Goal: Download file/media

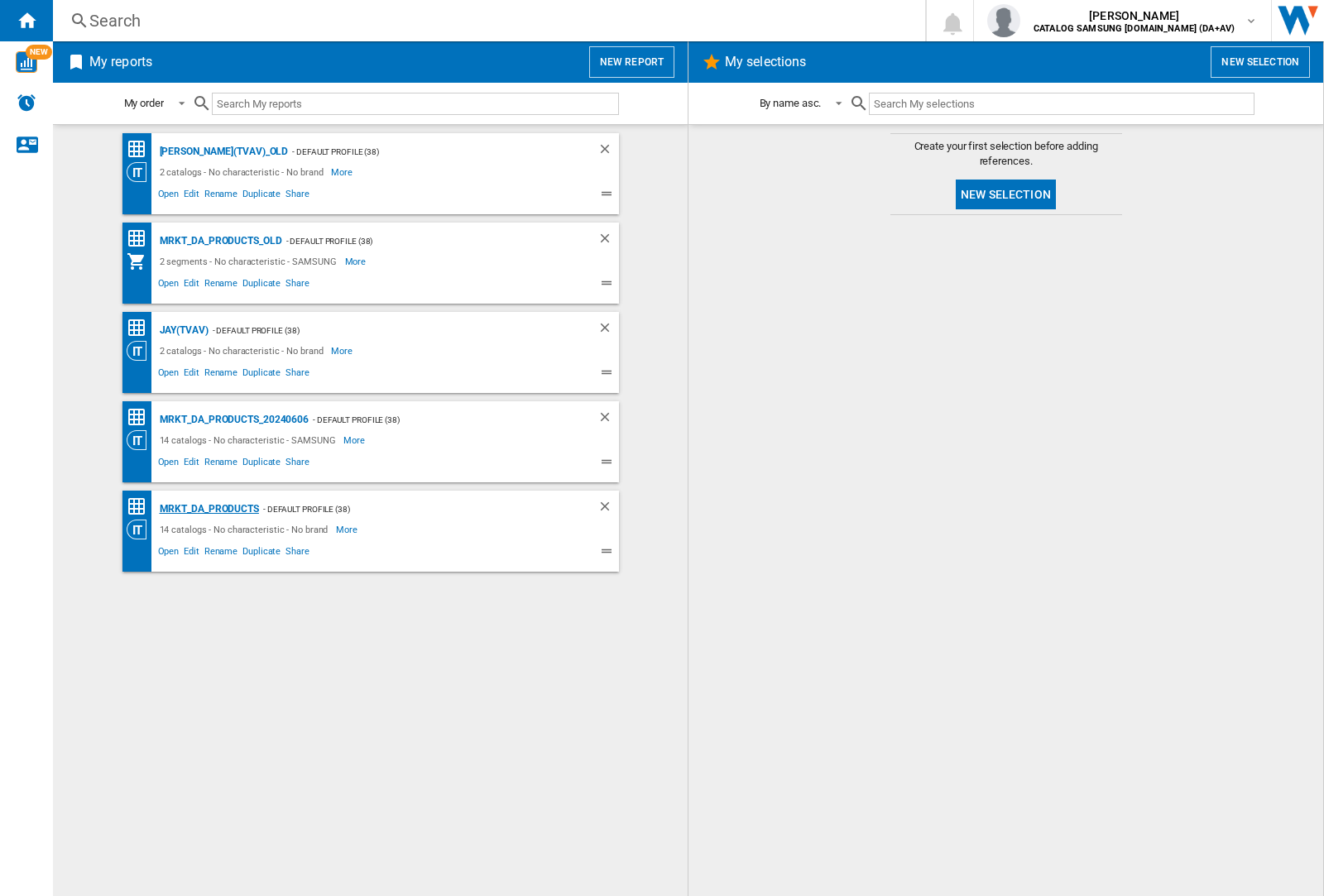
click at [208, 509] on div "MRKT_DA_PRODUCTS" at bounding box center [207, 508] width 103 height 21
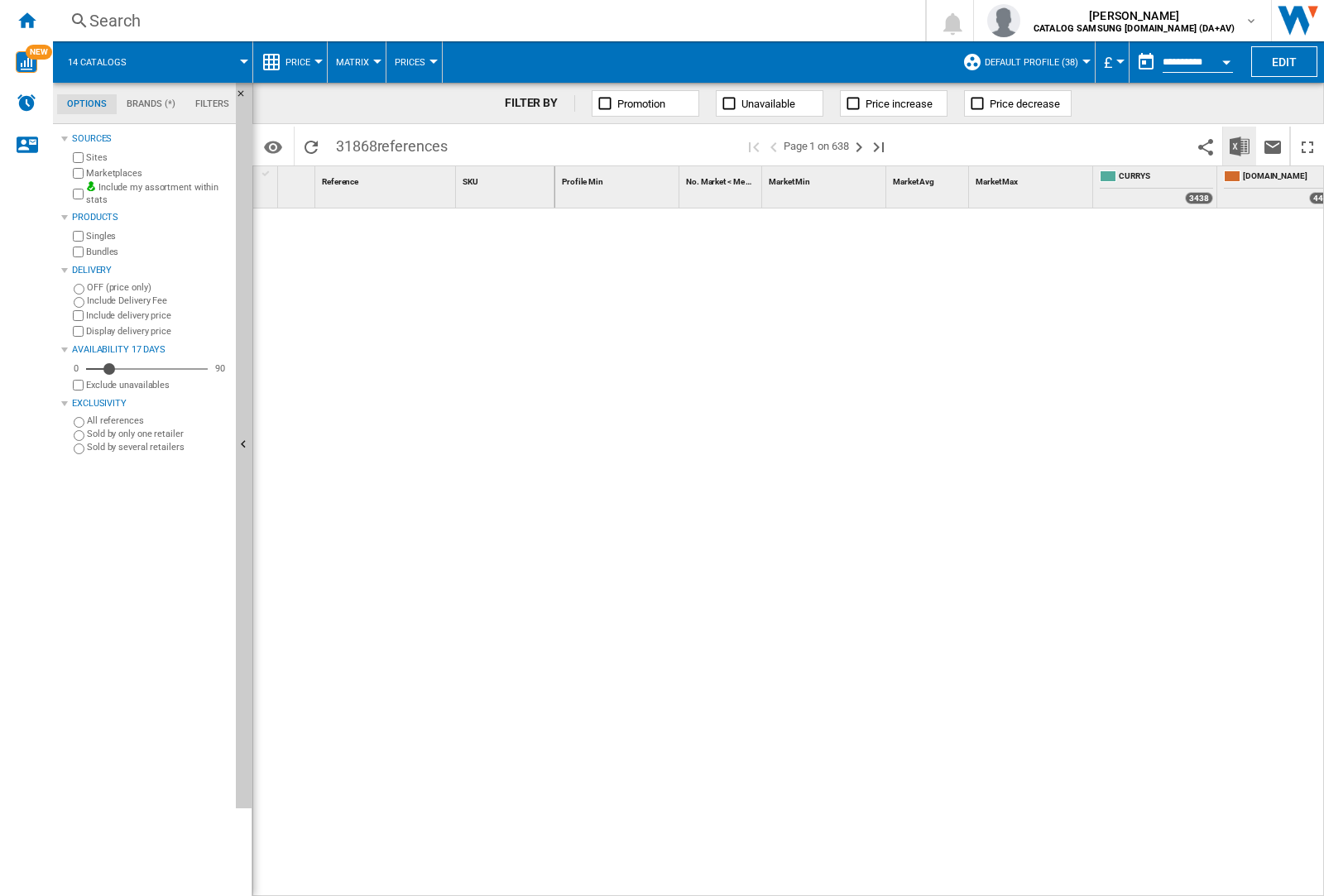
click at [1239, 145] on img "Download in Excel" at bounding box center [1240, 146] width 20 height 20
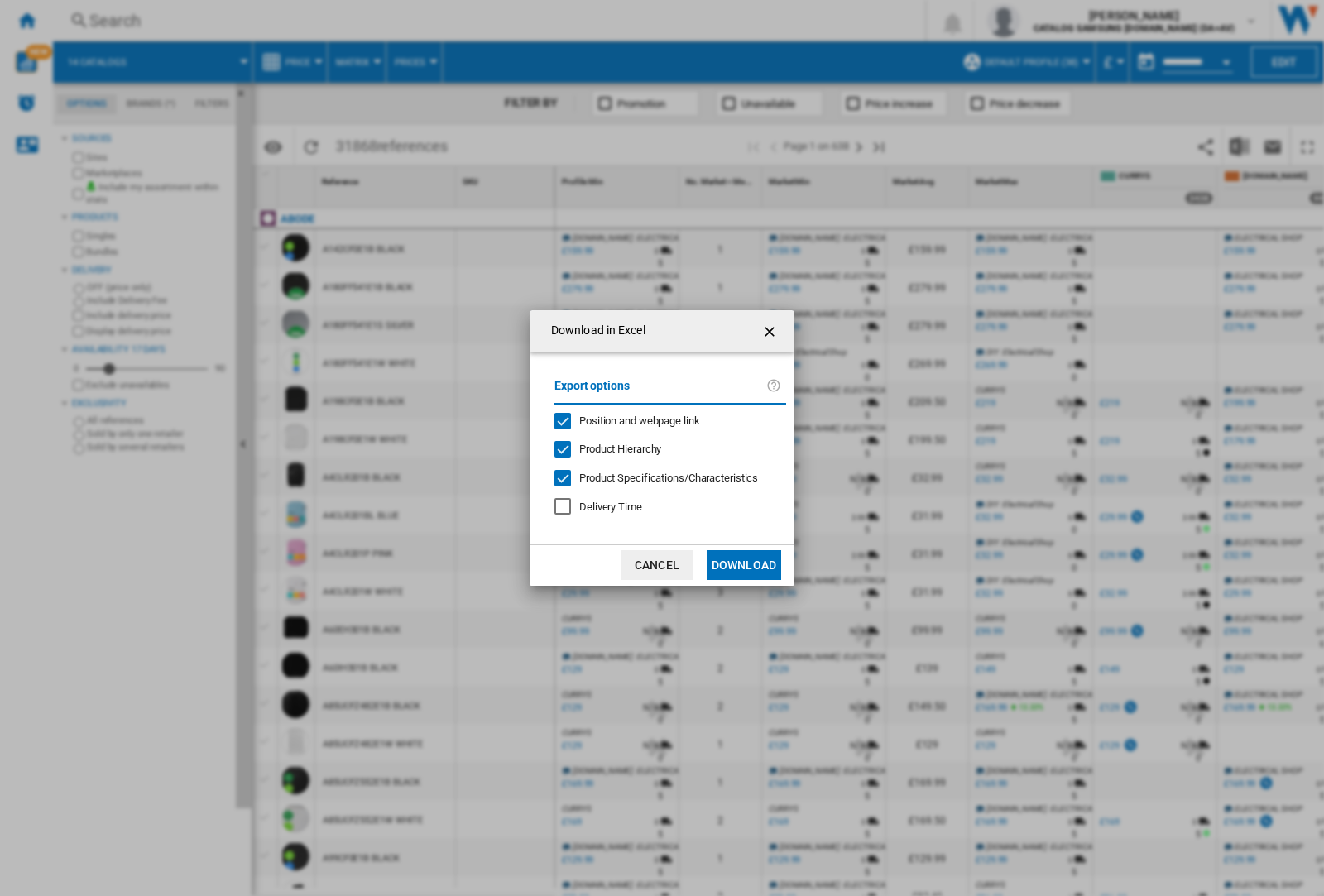
click at [629, 420] on span "Position and webpage link" at bounding box center [639, 420] width 121 height 13
click at [744, 565] on button "Download" at bounding box center [744, 565] width 75 height 29
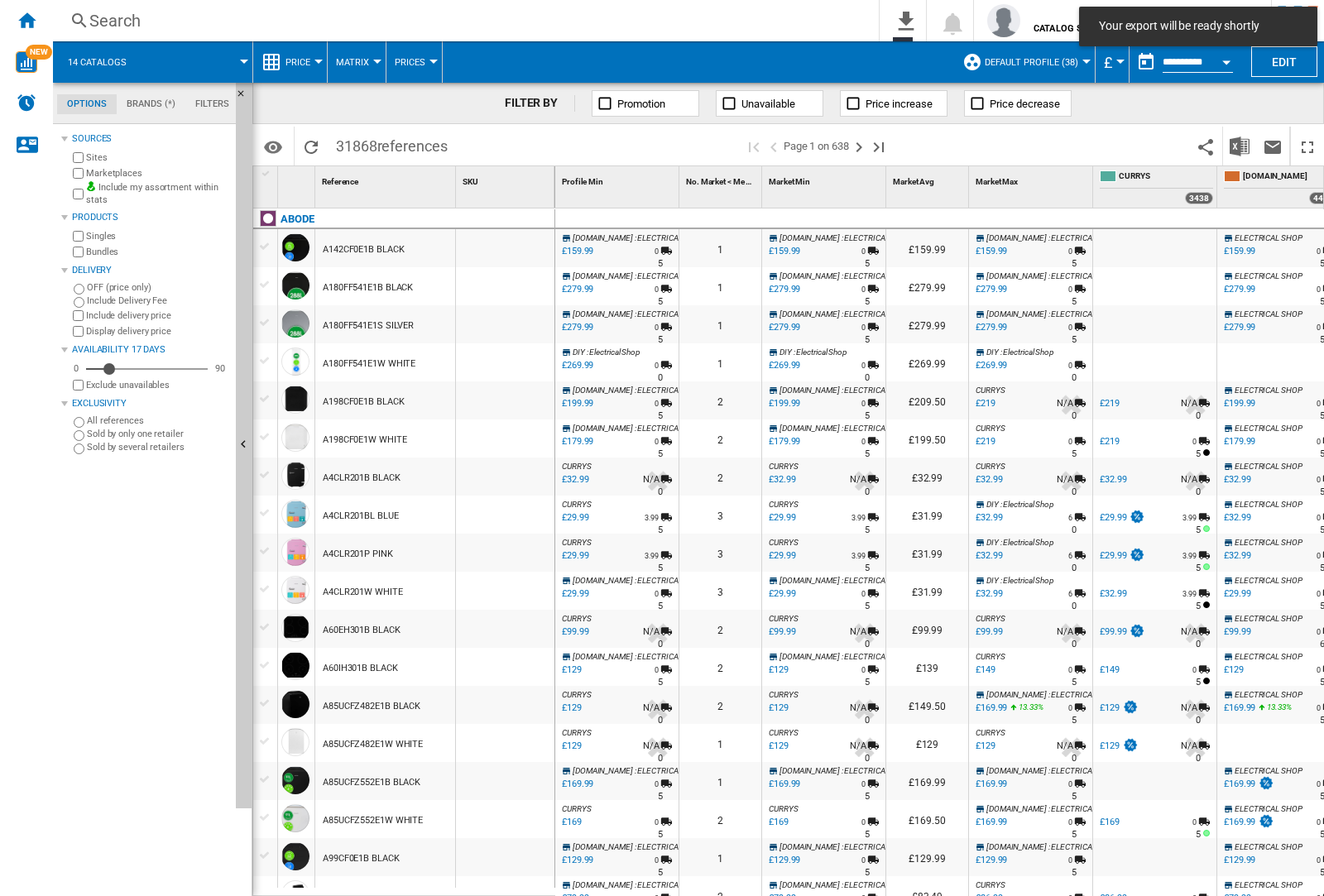
click at [515, 283] on div at bounding box center [505, 286] width 98 height 38
